Goal: Task Accomplishment & Management: Use online tool/utility

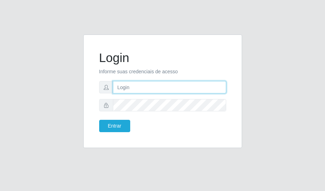
click at [125, 89] on input "text" at bounding box center [169, 87] width 113 height 12
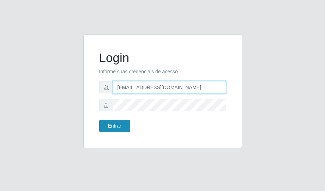
type input "[EMAIL_ADDRESS][DOMAIN_NAME]"
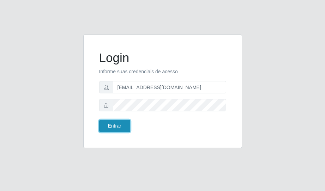
click at [124, 124] on button "Entrar" at bounding box center [114, 126] width 31 height 12
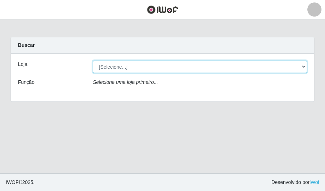
click at [93, 61] on select "[Selecione...] Rede Potiguar 6 - Extremoz" at bounding box center [200, 67] width 214 height 12
select select "80"
click option "Rede Potiguar 6 - Extremoz" at bounding box center [0, 0] width 0 height 0
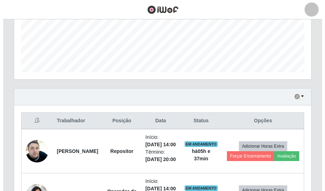
scroll to position [269, 0]
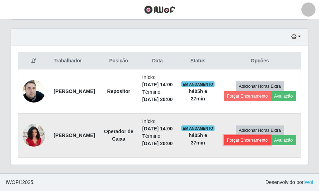
click at [248, 135] on button "Forçar Encerramento" at bounding box center [246, 140] width 47 height 10
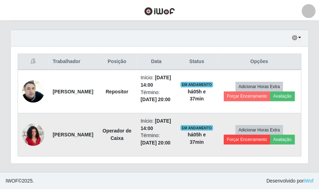
scroll to position [352214, 352064]
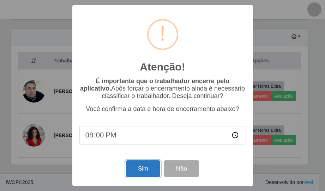
click at [146, 170] on button "Sim" at bounding box center [143, 168] width 34 height 17
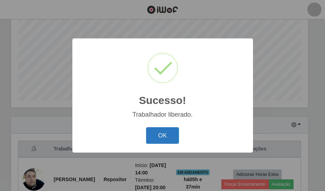
click at [158, 139] on button "OK" at bounding box center [162, 135] width 33 height 17
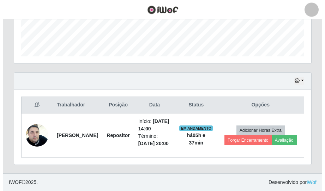
scroll to position [210, 0]
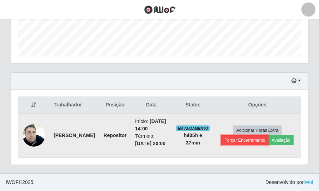
click at [252, 135] on button "Forçar Encerramento" at bounding box center [244, 140] width 47 height 10
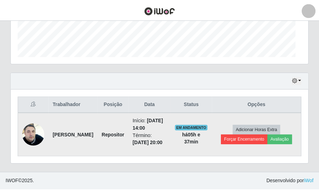
scroll to position [352214, 352064]
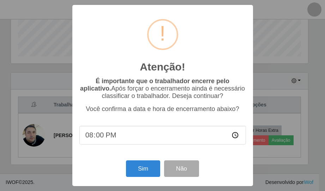
click at [102, 138] on input "20:00" at bounding box center [162, 135] width 166 height 19
click at [91, 138] on input "20:00" at bounding box center [162, 135] width 166 height 19
type input "19:37"
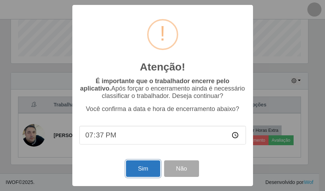
click at [147, 172] on button "Sim" at bounding box center [143, 168] width 34 height 17
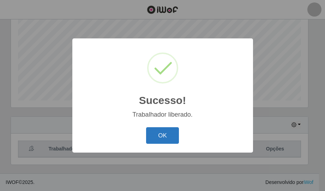
click at [167, 136] on button "OK" at bounding box center [162, 135] width 33 height 17
